Goal: Task Accomplishment & Management: Complete application form

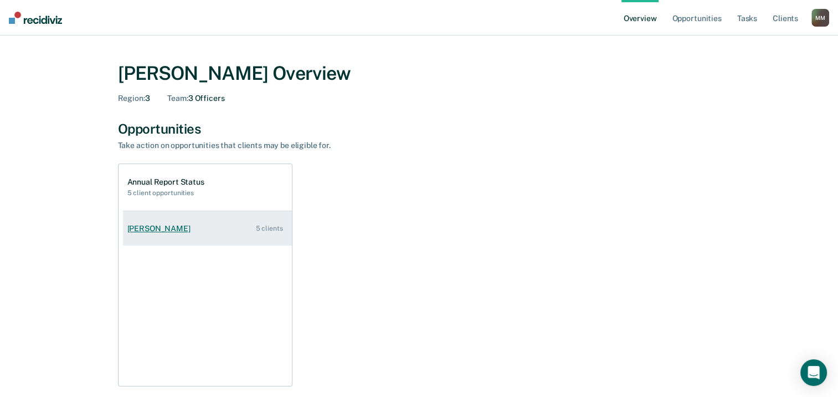
click at [174, 226] on div "[PERSON_NAME]" at bounding box center [161, 228] width 68 height 9
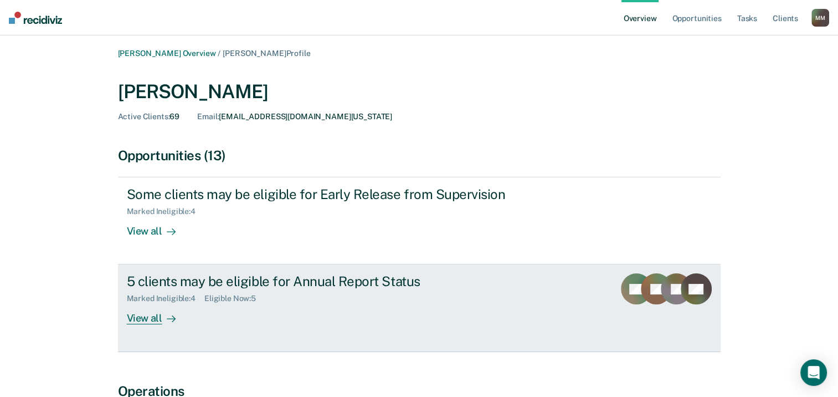
click at [155, 321] on div "View all" at bounding box center [158, 314] width 62 height 22
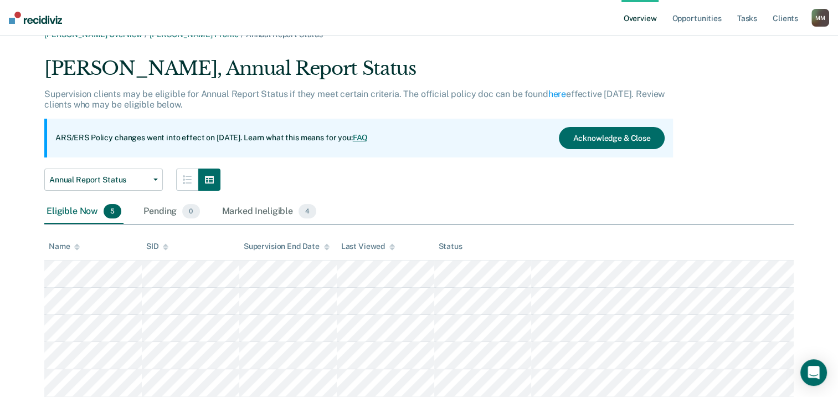
scroll to position [53, 0]
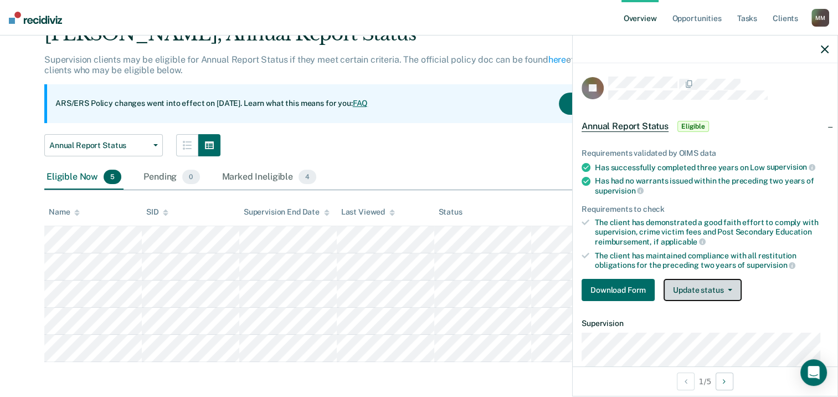
click at [695, 290] on button "Update status" at bounding box center [702, 290] width 78 height 22
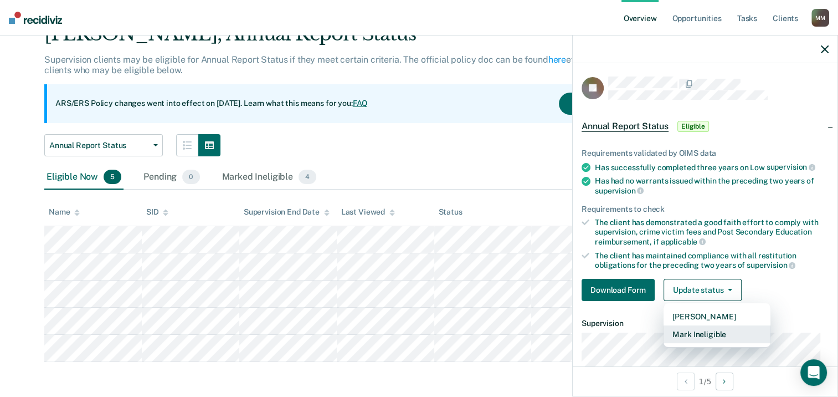
click at [703, 330] on button "Mark Ineligible" at bounding box center [716, 334] width 107 height 18
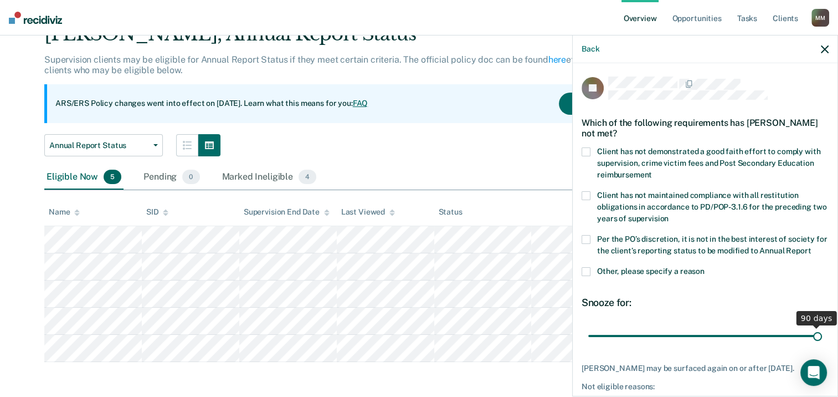
drag, startPoint x: 662, startPoint y: 347, endPoint x: 848, endPoint y: 342, distance: 186.2
type input "90"
click at [822, 342] on input "range" at bounding box center [705, 335] width 234 height 19
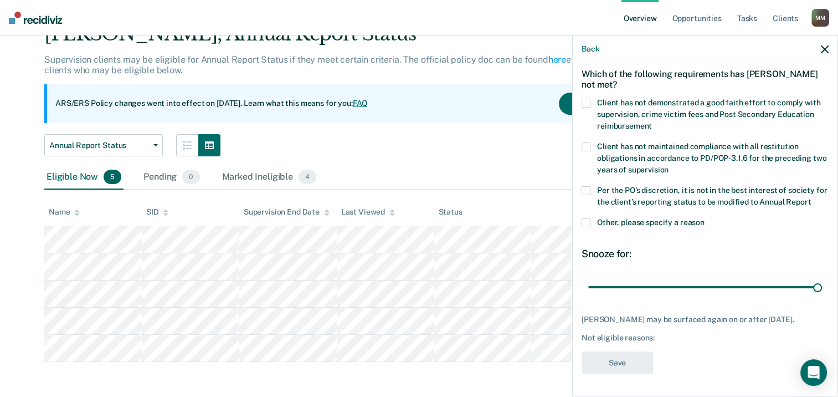
click at [585, 99] on label "Client has not demonstrated a good faith effort to comply with supervision, cri…" at bounding box center [705, 116] width 247 height 35
click at [652, 122] on input "Client has not demonstrated a good faith effort to comply with supervision, cri…" at bounding box center [652, 122] width 0 height 0
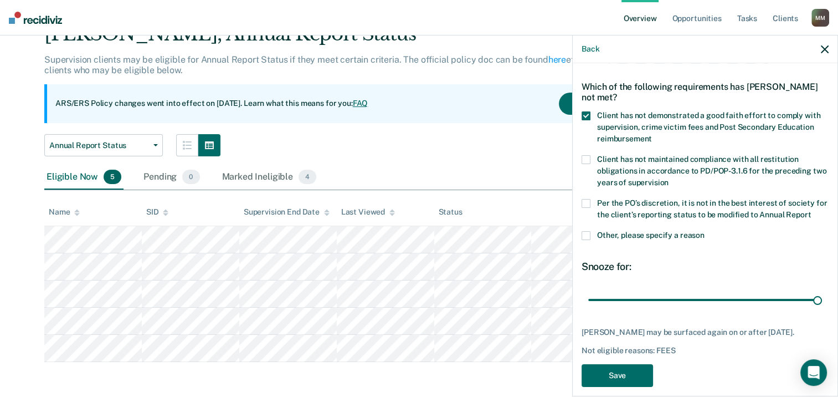
scroll to position [55, 0]
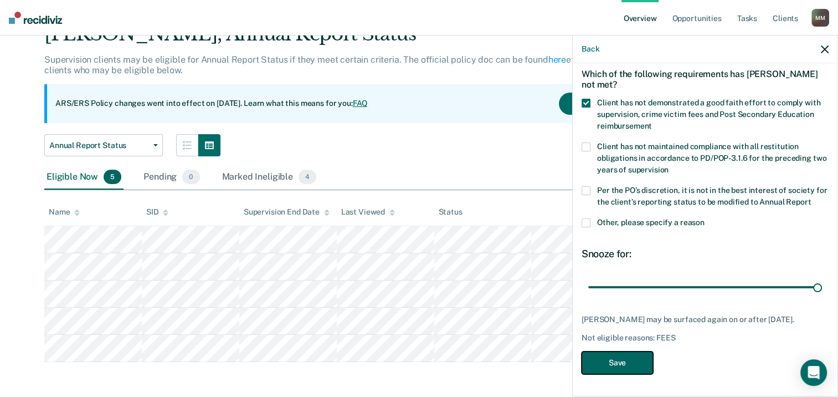
click at [629, 374] on button "Save" at bounding box center [617, 362] width 71 height 23
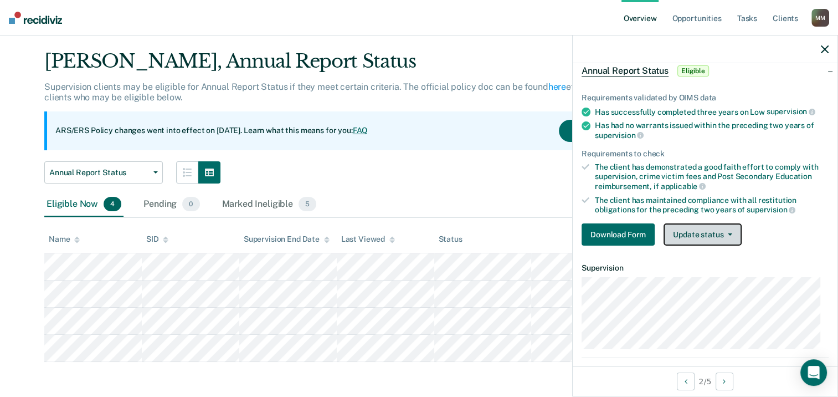
click at [701, 233] on button "Update status" at bounding box center [702, 234] width 78 height 22
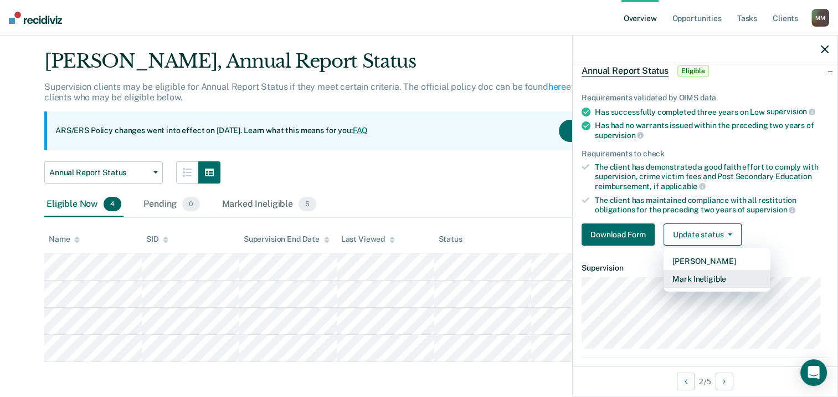
click at [706, 279] on button "Mark Ineligible" at bounding box center [716, 279] width 107 height 18
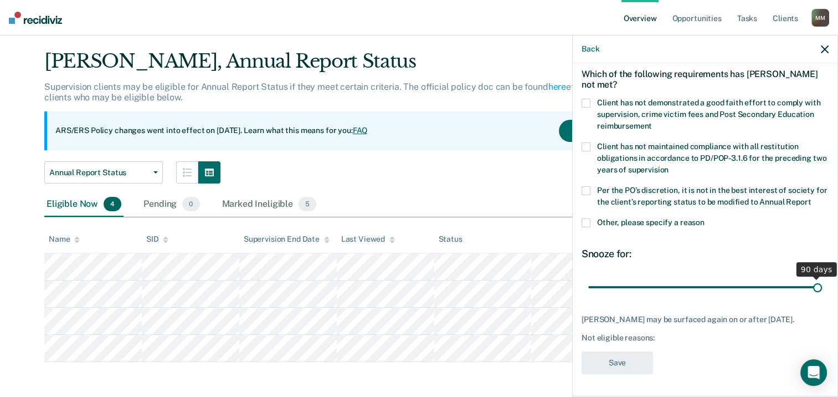
drag, startPoint x: 661, startPoint y: 289, endPoint x: 863, endPoint y: 281, distance: 202.9
type input "90"
click at [822, 281] on input "range" at bounding box center [705, 286] width 234 height 19
click at [589, 99] on span at bounding box center [586, 103] width 9 height 9
click at [652, 122] on input "Client has not demonstrated a good faith effort to comply with supervision, cri…" at bounding box center [652, 122] width 0 height 0
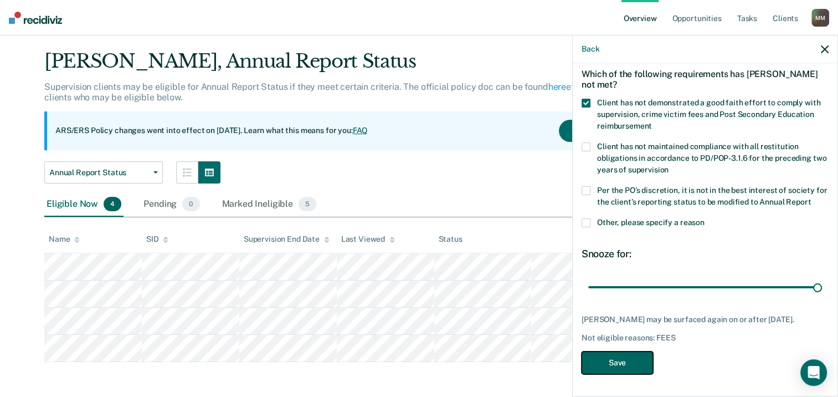
click at [620, 374] on button "Save" at bounding box center [617, 362] width 71 height 23
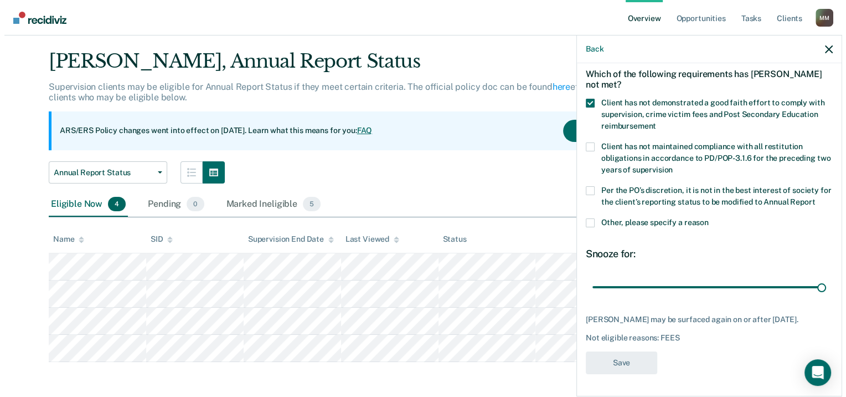
scroll to position [0, 0]
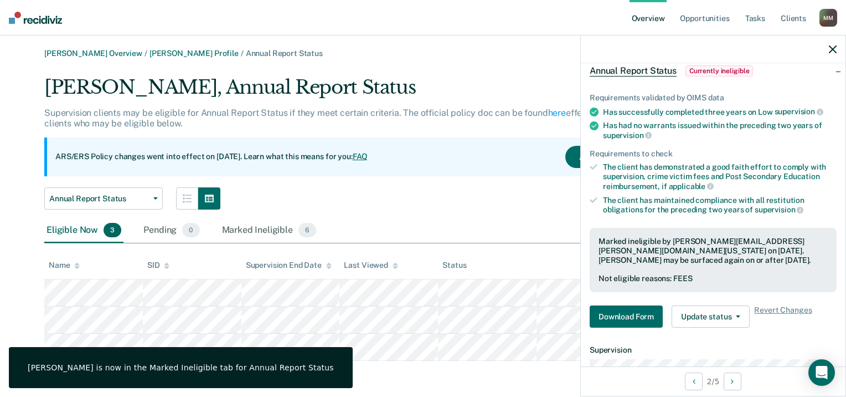
click at [432, 203] on div "Annual Report Status Annual Report Status Early Release from Supervision" at bounding box center [361, 198] width 635 height 22
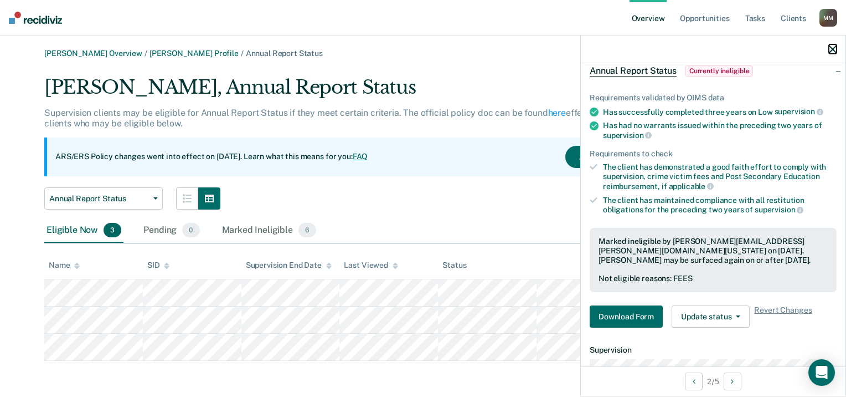
click at [833, 48] on icon "button" at bounding box center [833, 49] width 8 height 8
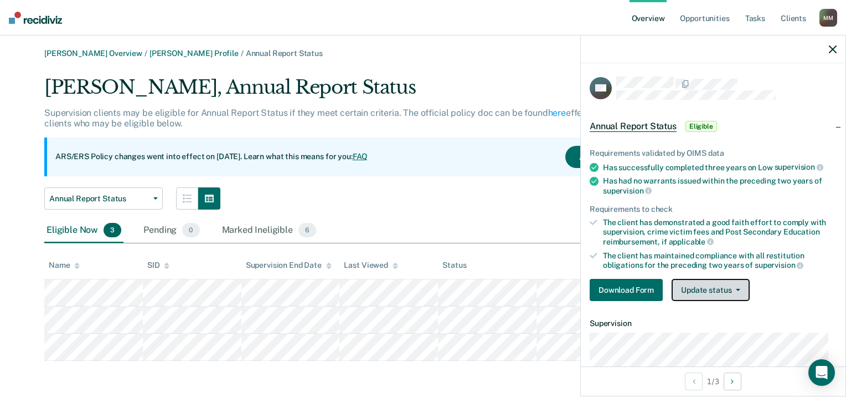
click at [705, 292] on button "Update status" at bounding box center [711, 290] width 78 height 22
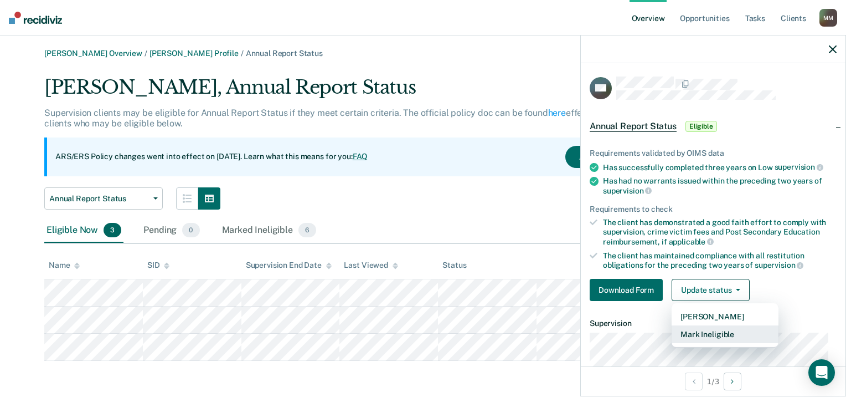
click at [710, 331] on button "Mark Ineligible" at bounding box center [725, 334] width 107 height 18
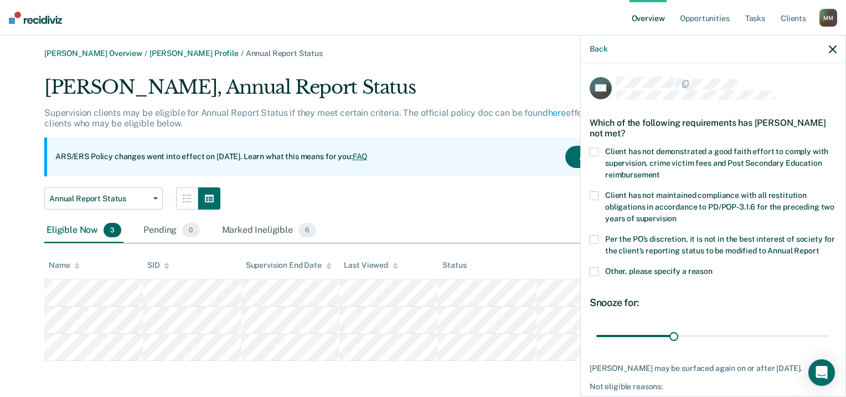
click at [598, 148] on span at bounding box center [594, 151] width 9 height 9
click at [660, 171] on input "Client has not demonstrated a good faith effort to comply with supervision, cri…" at bounding box center [660, 171] width 0 height 0
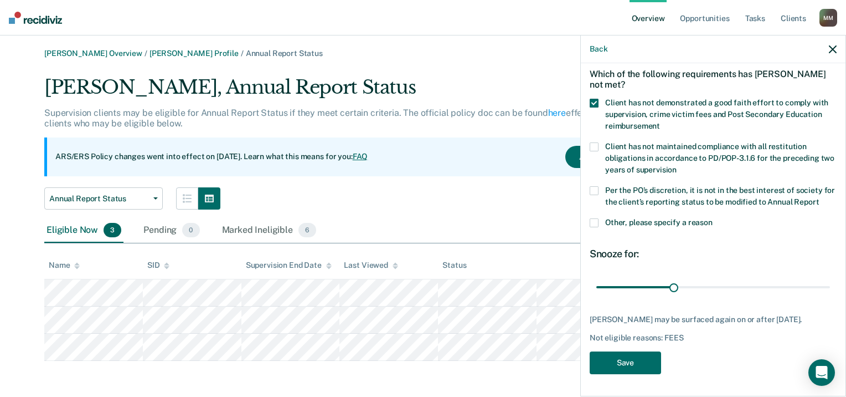
scroll to position [59, 0]
drag, startPoint x: 671, startPoint y: 290, endPoint x: 818, endPoint y: 279, distance: 147.7
type input "90"
click at [818, 279] on input "range" at bounding box center [713, 286] width 234 height 19
click at [639, 365] on button "Save" at bounding box center [625, 362] width 71 height 23
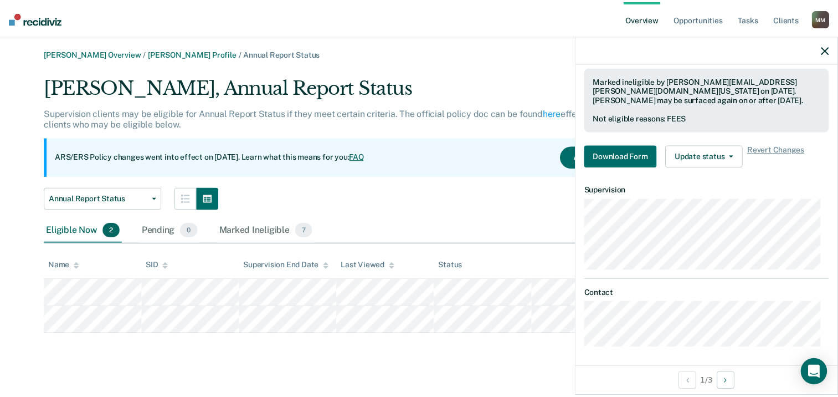
scroll to position [0, 0]
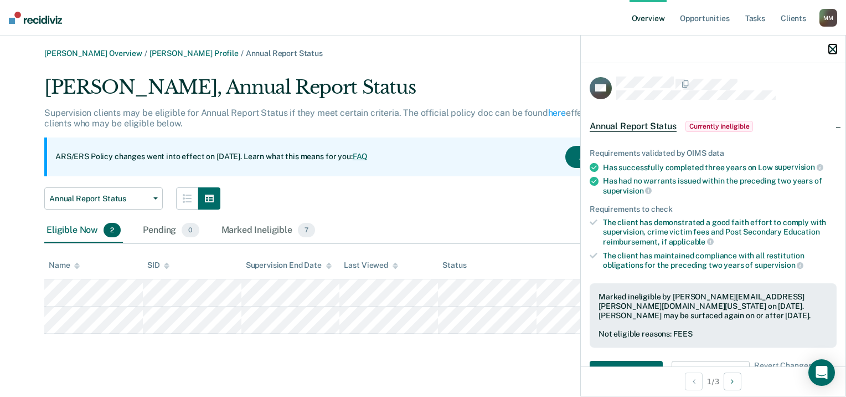
click at [831, 48] on icon "button" at bounding box center [833, 49] width 8 height 8
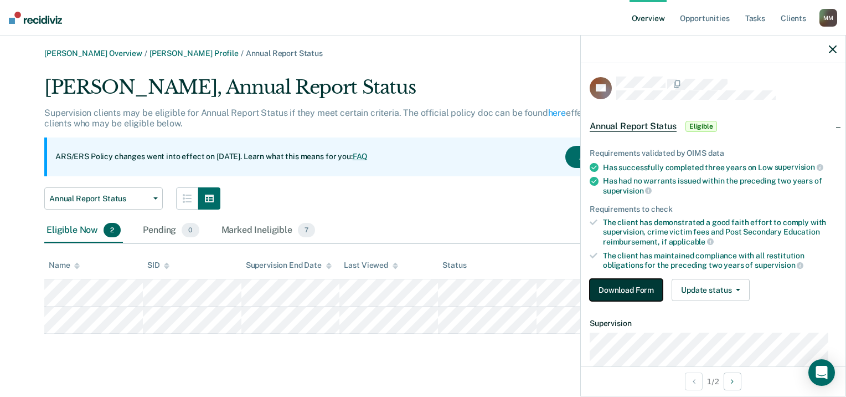
click at [623, 292] on button "Download Form" at bounding box center [626, 290] width 73 height 22
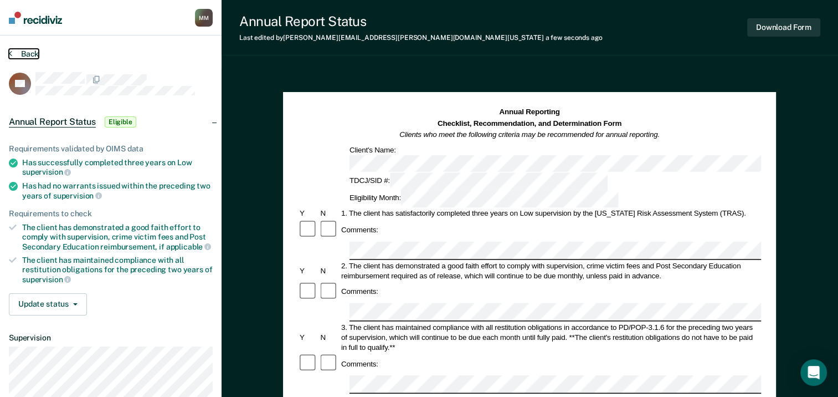
click at [16, 53] on button "Back" at bounding box center [24, 54] width 30 height 10
